Goal: Navigation & Orientation: Find specific page/section

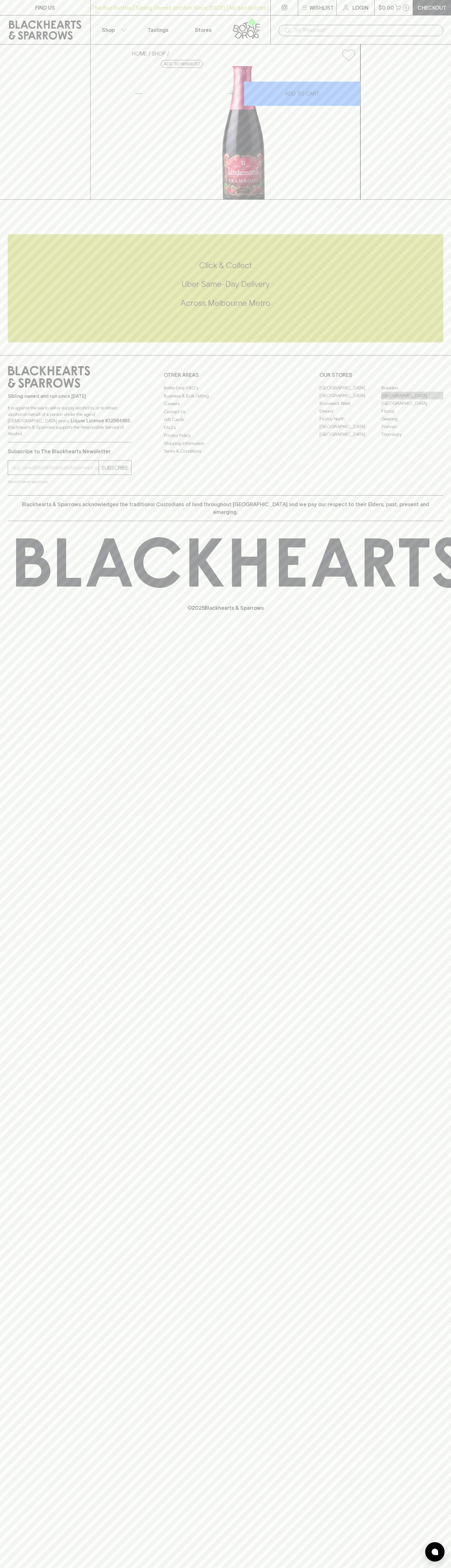
click at [412, 400] on link "[GEOGRAPHIC_DATA]" at bounding box center [412, 395] width 61 height 7
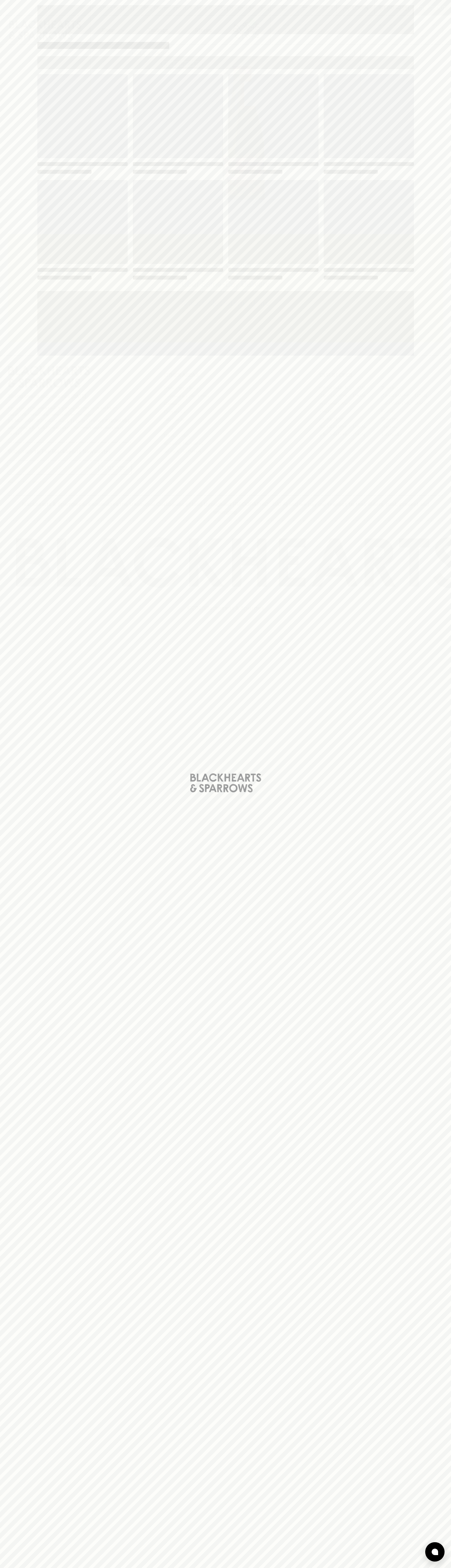
click at [306, 211] on span "Loading" at bounding box center [273, 222] width 90 height 84
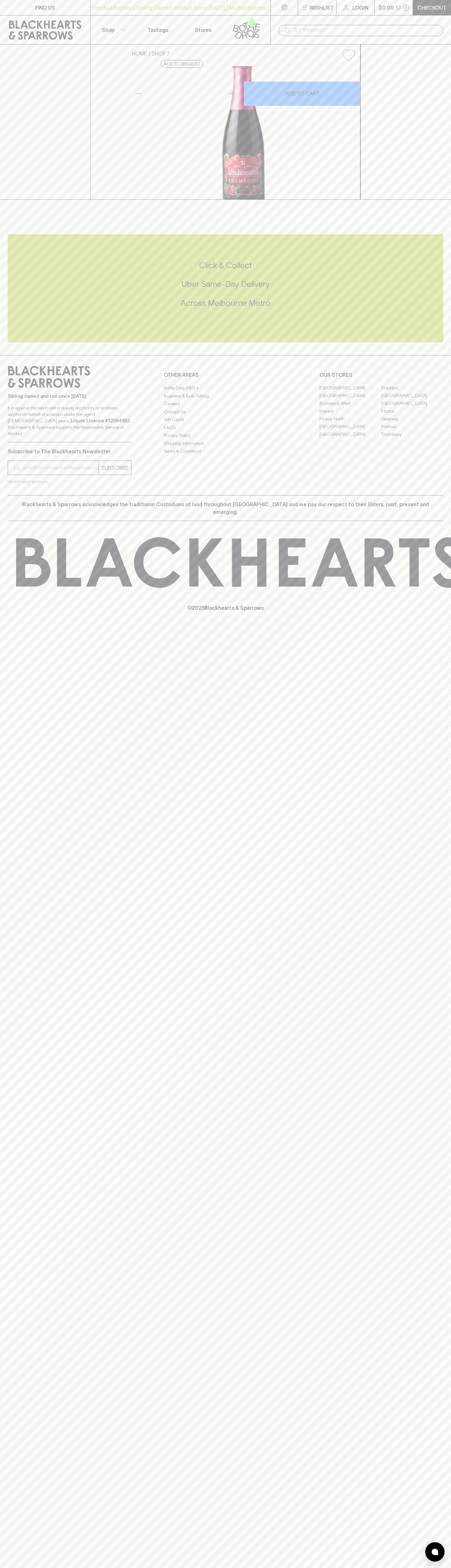
click at [102, 25] on button "Shop" at bounding box center [112, 30] width 45 height 29
click at [442, 665] on div at bounding box center [226, 784] width 451 height 1568
click at [363, 1567] on html "FIND US | No Bad Bottles | Sibling Owned and Run Since [DATE] | No Bad Bottles …" at bounding box center [226, 784] width 451 height 1568
click at [7, 1127] on div at bounding box center [226, 784] width 451 height 1568
